Goal: Task Accomplishment & Management: Manage account settings

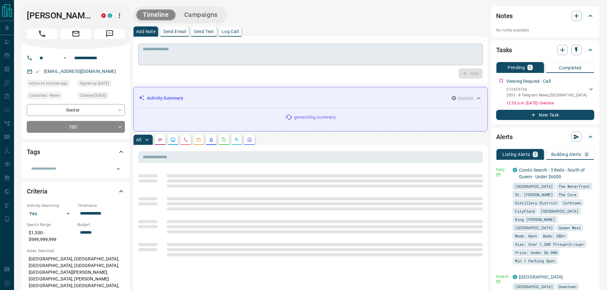
click at [225, 49] on textarea at bounding box center [310, 55] width 335 height 16
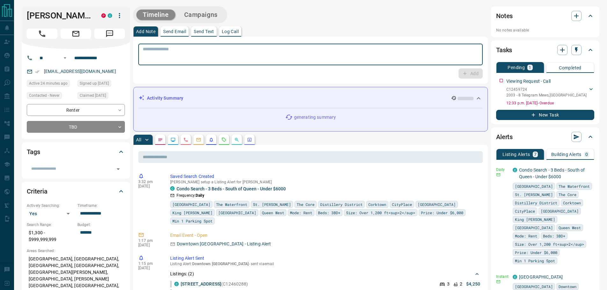
drag, startPoint x: 193, startPoint y: 54, endPoint x: 435, endPoint y: 105, distance: 248.0
click at [192, 54] on textarea at bounding box center [310, 55] width 335 height 16
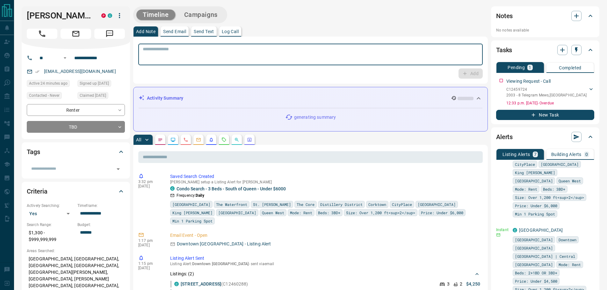
scroll to position [64, 0]
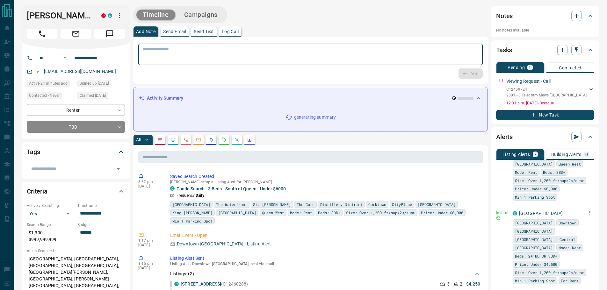
click at [589, 212] on icon "button" at bounding box center [589, 213] width 1 height 4
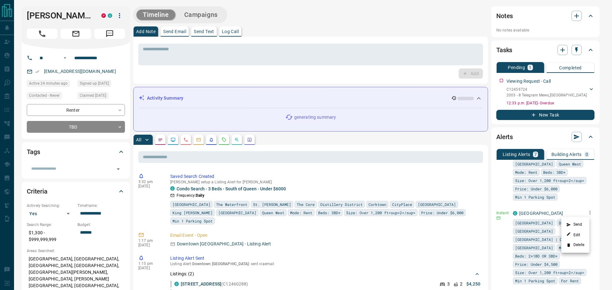
click at [579, 247] on li "Delete" at bounding box center [575, 245] width 28 height 10
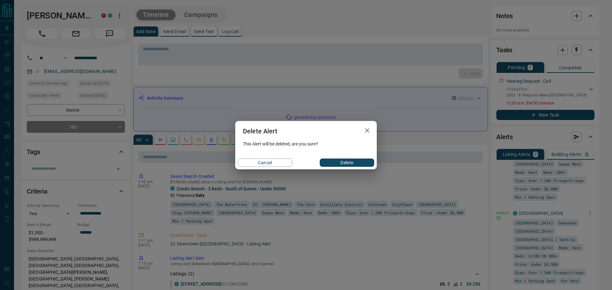
click at [361, 162] on button "Delete" at bounding box center [346, 163] width 54 height 8
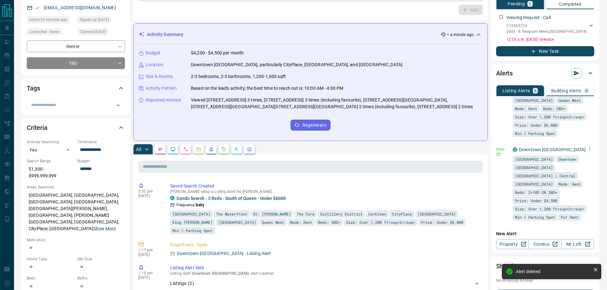
click at [587, 148] on icon "button" at bounding box center [590, 149] width 6 height 6
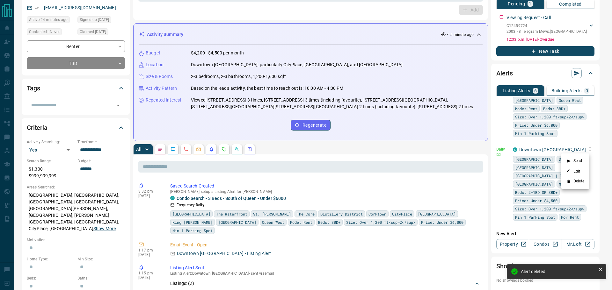
click at [579, 181] on li "Delete" at bounding box center [575, 181] width 28 height 10
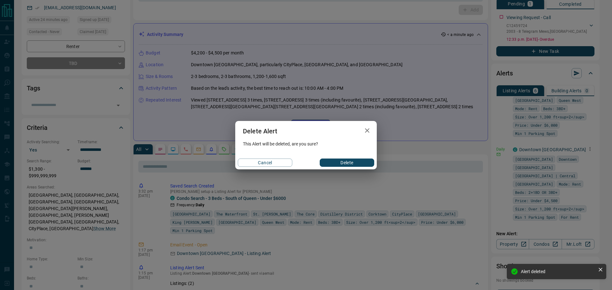
drag, startPoint x: 349, startPoint y: 161, endPoint x: 478, endPoint y: 166, distance: 129.4
click at [349, 161] on button "Delete" at bounding box center [346, 163] width 54 height 8
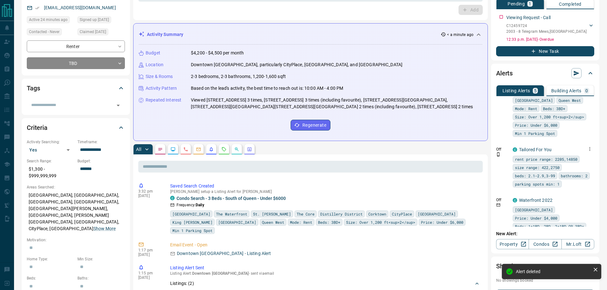
click at [587, 150] on icon "button" at bounding box center [590, 149] width 6 height 6
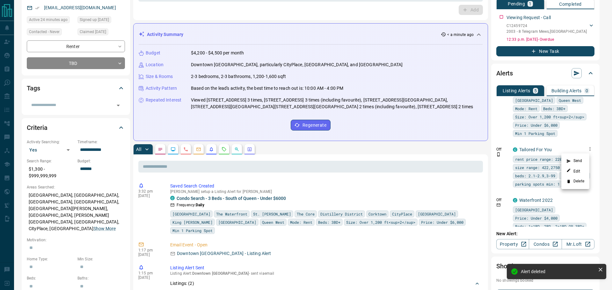
click at [576, 180] on li "Delete" at bounding box center [575, 181] width 28 height 10
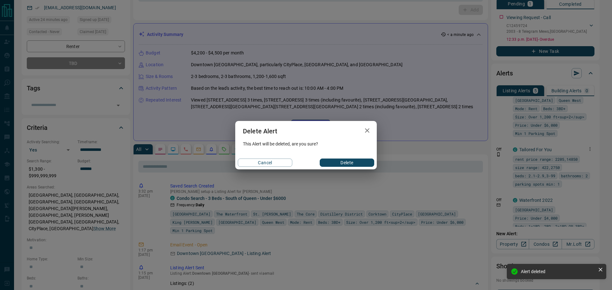
click at [352, 162] on button "Delete" at bounding box center [346, 163] width 54 height 8
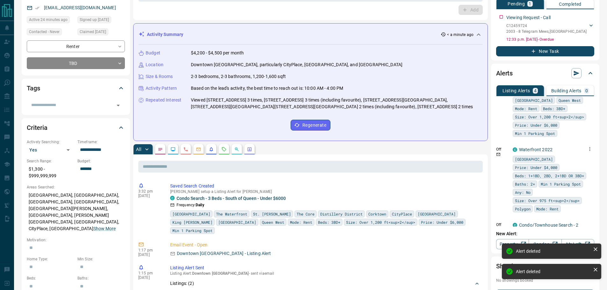
click at [587, 148] on icon "button" at bounding box center [590, 149] width 6 height 6
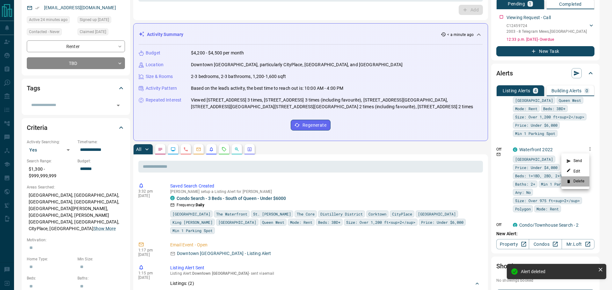
click at [577, 181] on li "Delete" at bounding box center [575, 181] width 28 height 10
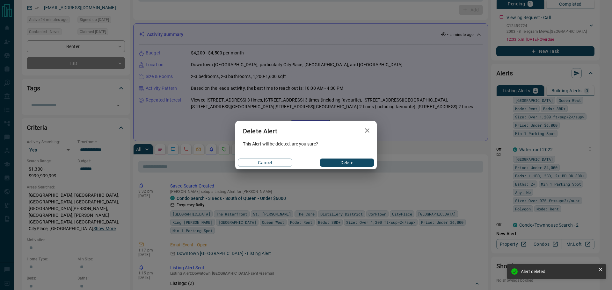
drag, startPoint x: 363, startPoint y: 158, endPoint x: 399, endPoint y: 153, distance: 36.0
click at [363, 158] on div "Cancel Delete" at bounding box center [305, 162] width 141 height 13
click at [351, 163] on button "Delete" at bounding box center [346, 163] width 54 height 8
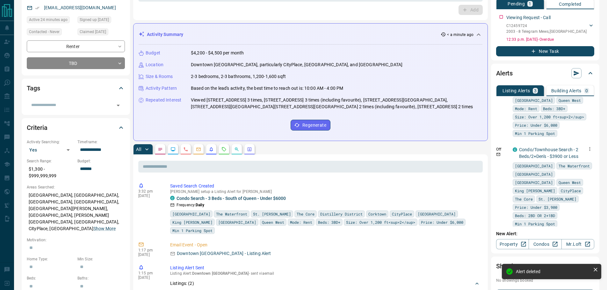
click at [589, 148] on icon "button" at bounding box center [589, 149] width 1 height 4
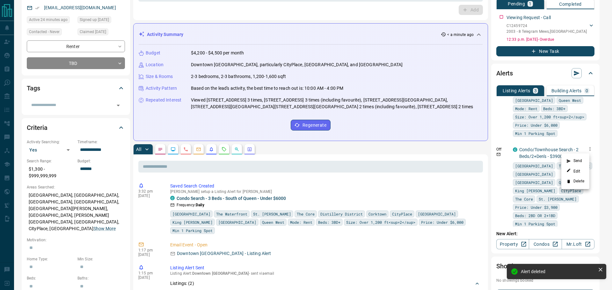
click at [580, 181] on li "Delete" at bounding box center [575, 181] width 28 height 10
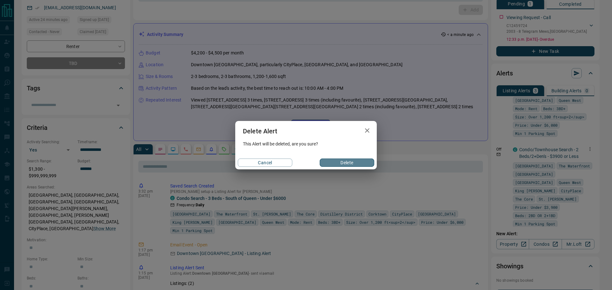
click at [351, 164] on button "Delete" at bounding box center [346, 163] width 54 height 8
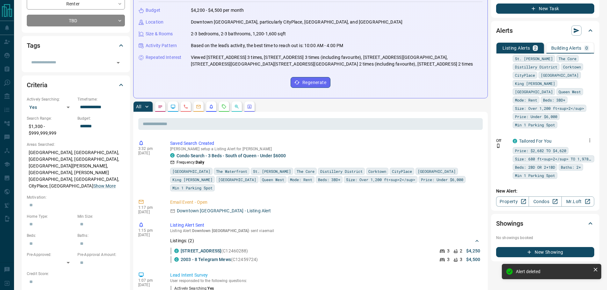
scroll to position [127, 0]
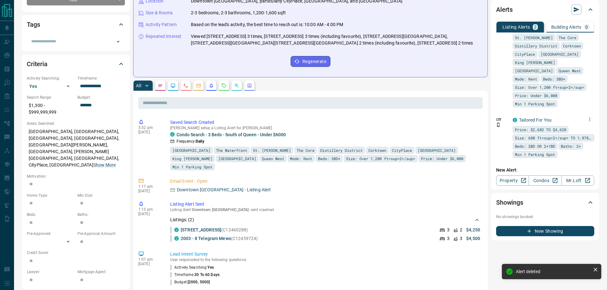
click at [587, 119] on icon "button" at bounding box center [590, 120] width 6 height 6
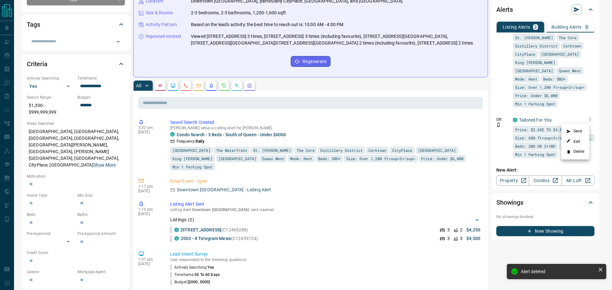
click at [577, 152] on li "Delete" at bounding box center [575, 152] width 28 height 10
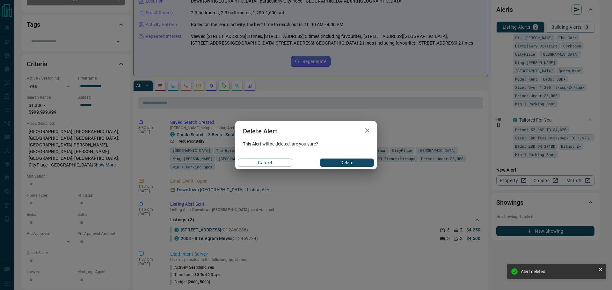
click at [349, 163] on button "Delete" at bounding box center [346, 163] width 54 height 8
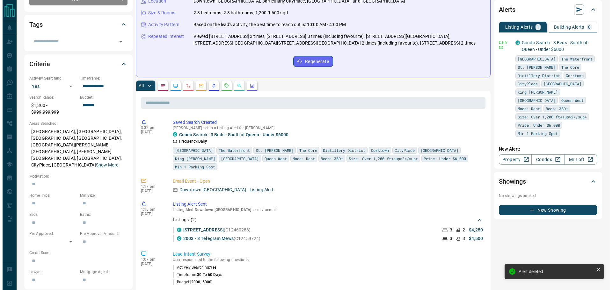
scroll to position [0, 0]
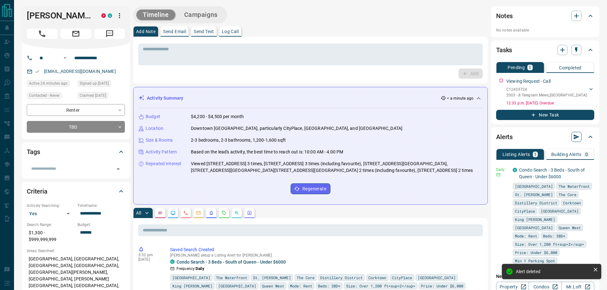
click at [577, 137] on icon "button" at bounding box center [577, 137] width 6 height 5
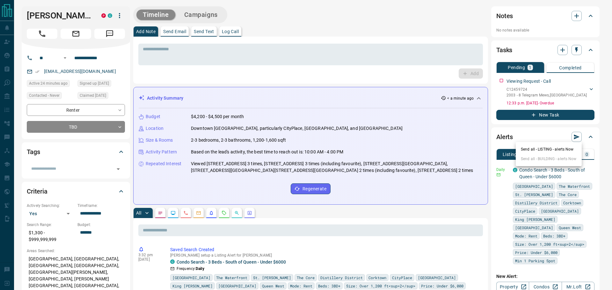
click at [545, 148] on li "Send all - LISTING - alerts Now" at bounding box center [548, 150] width 66 height 10
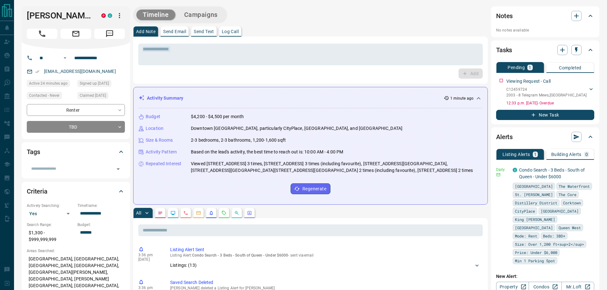
click at [237, 67] on div "* ​ Add" at bounding box center [310, 60] width 344 height 37
click at [194, 58] on textarea at bounding box center [310, 55] width 335 height 16
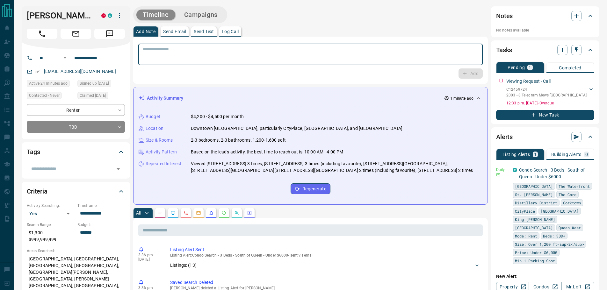
click at [164, 71] on div "Add" at bounding box center [310, 73] width 344 height 10
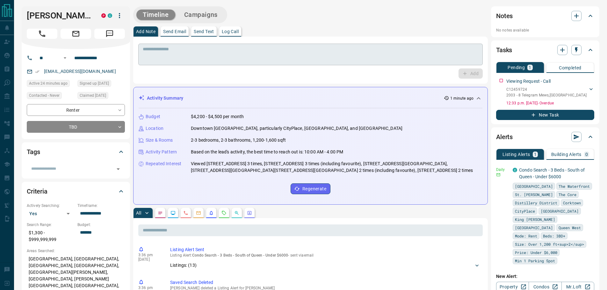
click at [161, 52] on textarea at bounding box center [310, 55] width 335 height 16
click at [321, 17] on div "Timeline Campaigns" at bounding box center [310, 14] width 355 height 17
drag, startPoint x: 178, startPoint y: 51, endPoint x: 183, endPoint y: 45, distance: 7.5
click at [179, 50] on textarea at bounding box center [310, 55] width 335 height 16
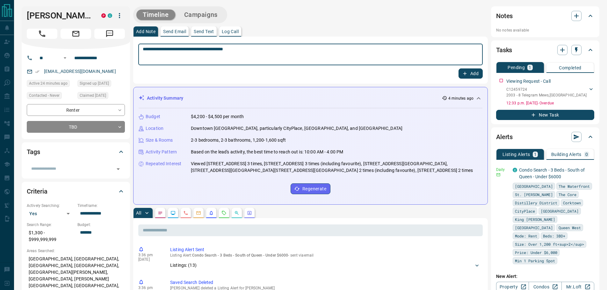
type textarea "**********"
click at [472, 76] on button "Add" at bounding box center [470, 73] width 24 height 10
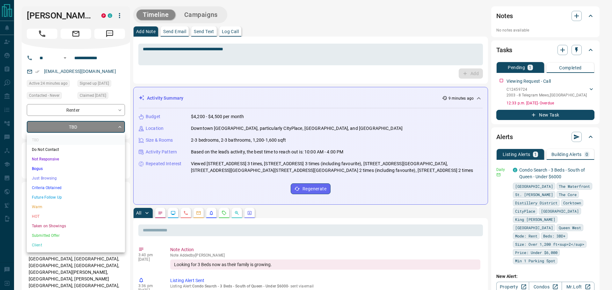
click at [52, 188] on li "Criteria Obtained" at bounding box center [76, 188] width 98 height 10
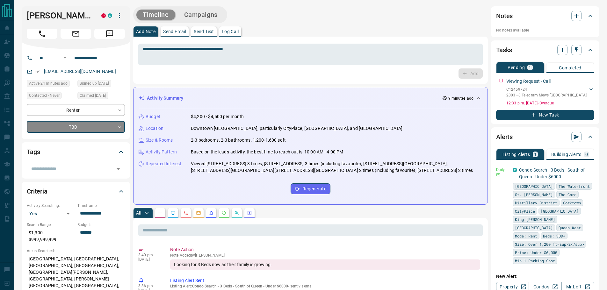
type input "*"
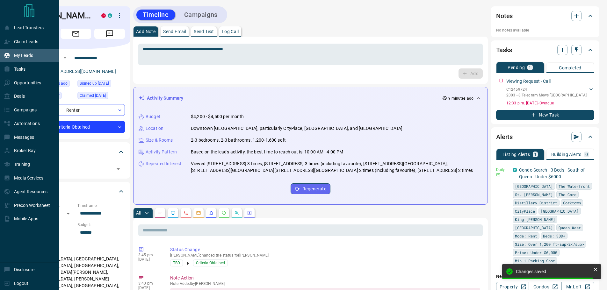
click at [23, 59] on div "My Leads" at bounding box center [18, 55] width 29 height 11
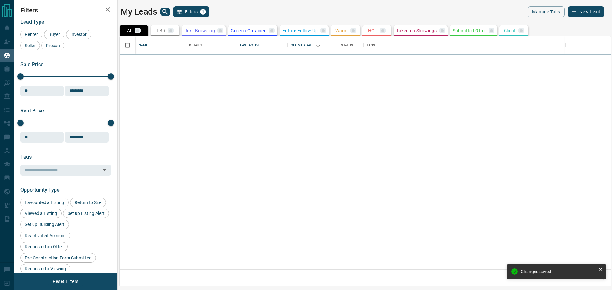
scroll to position [228, 486]
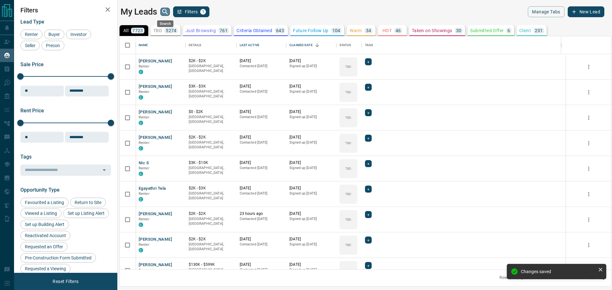
click at [166, 11] on icon "search button" at bounding box center [165, 12] width 8 height 8
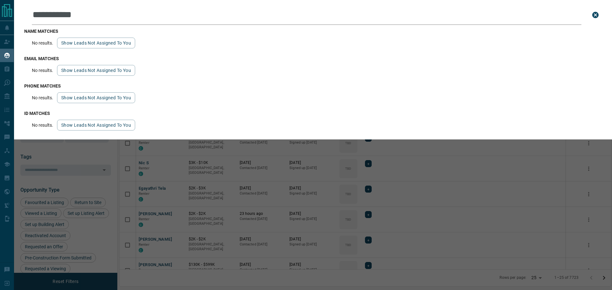
type input "**********"
